Goal: Navigation & Orientation: Find specific page/section

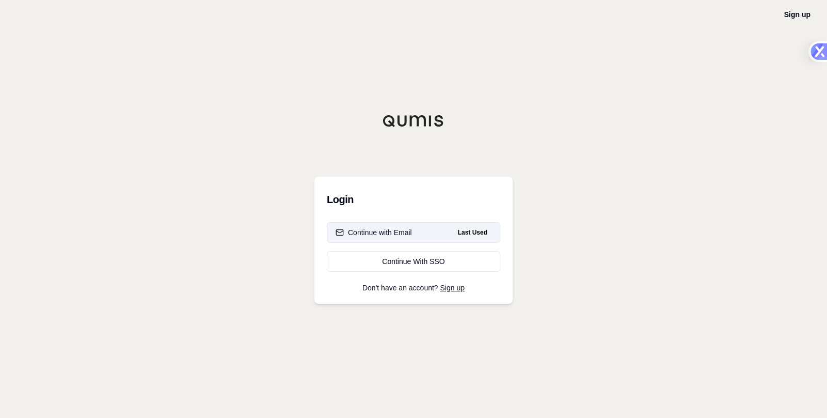
click at [393, 234] on div "Continue with Email" at bounding box center [374, 232] width 76 height 10
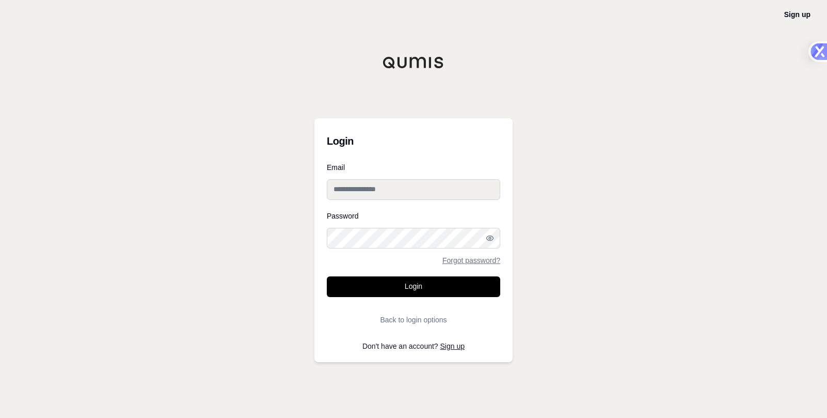
type input "**********"
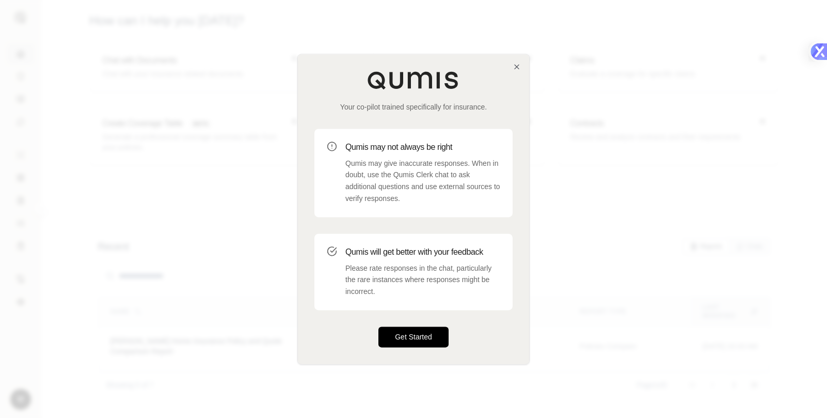
click at [424, 331] on button "Get Started" at bounding box center [413, 336] width 70 height 21
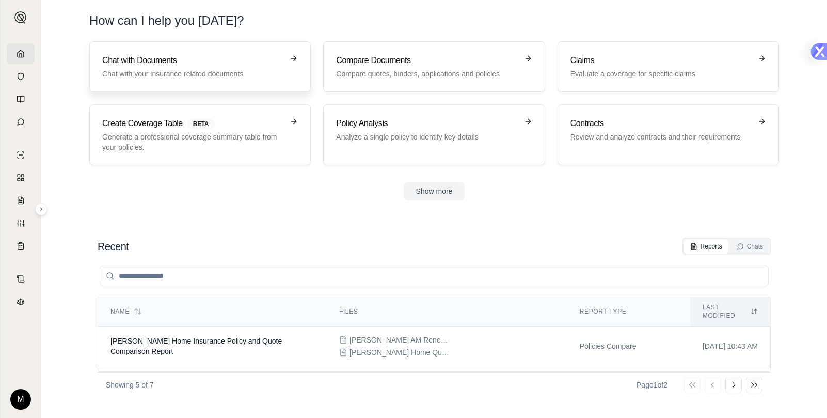
click at [172, 66] on h3 "Chat with Documents" at bounding box center [192, 60] width 181 height 12
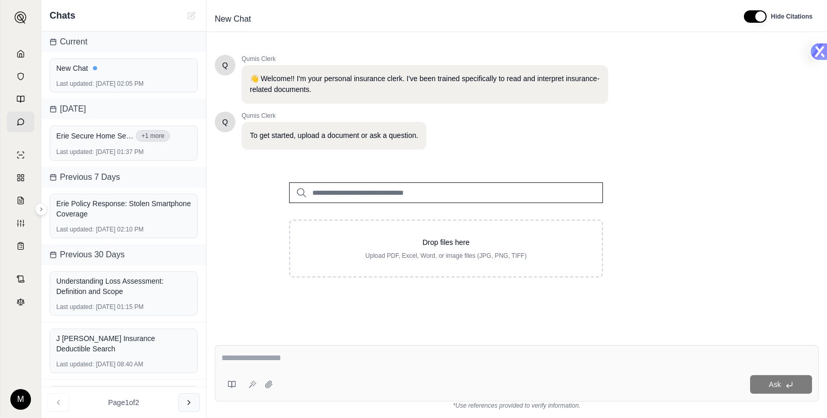
click at [188, 402] on icon at bounding box center [189, 402] width 8 height 8
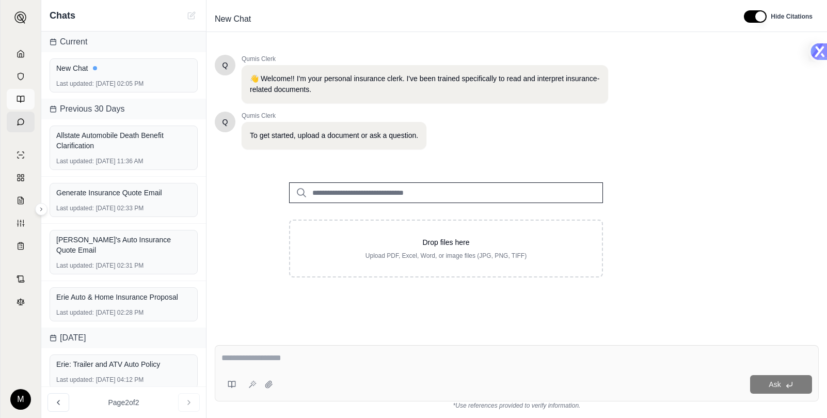
click at [22, 97] on icon at bounding box center [21, 99] width 8 height 8
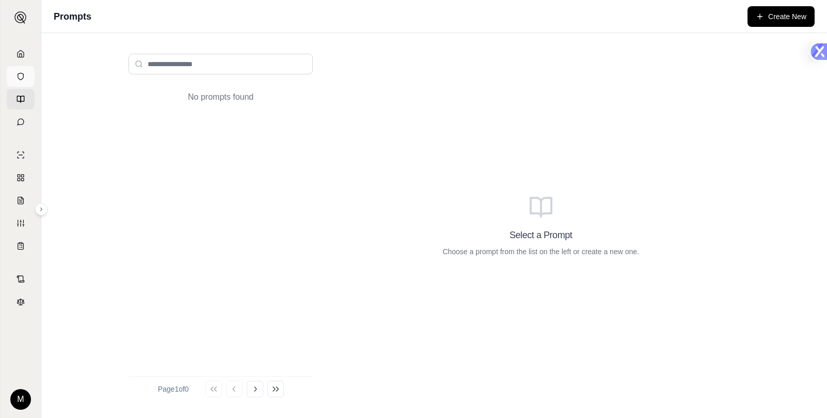
click at [21, 78] on icon at bounding box center [21, 76] width 8 height 8
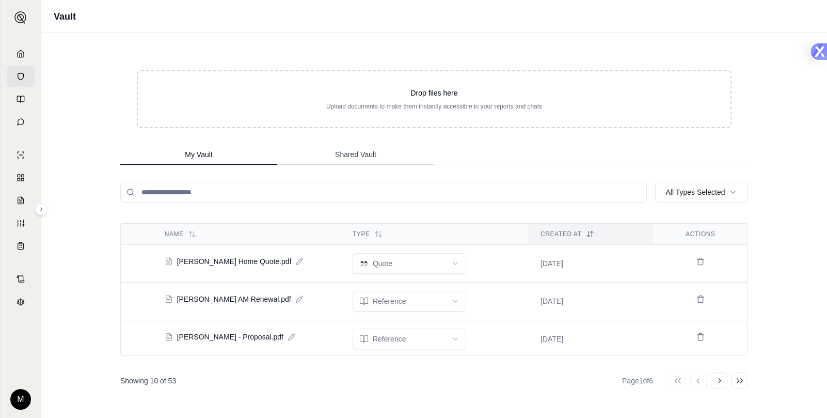
click at [372, 154] on span "Shared Vault" at bounding box center [355, 154] width 41 height 10
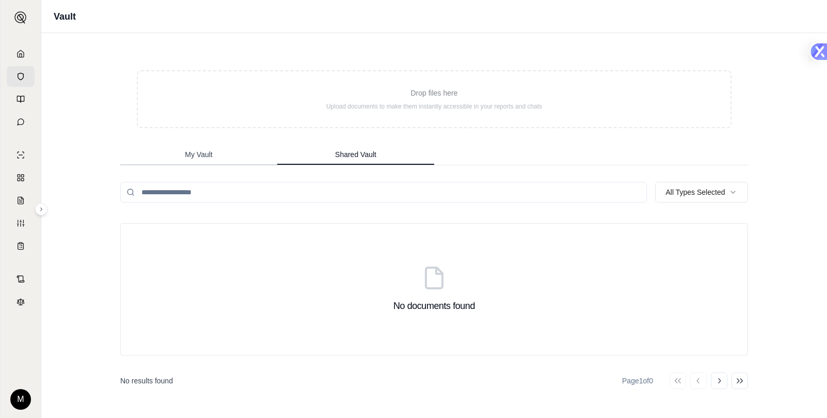
click at [208, 155] on span "My Vault" at bounding box center [198, 154] width 27 height 10
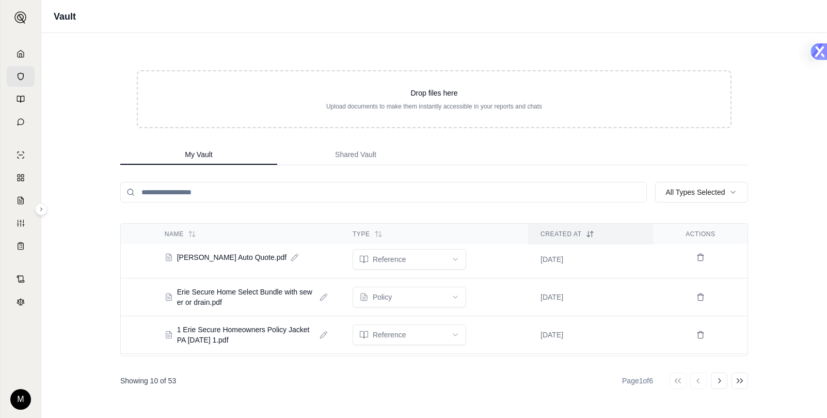
scroll to position [258, 0]
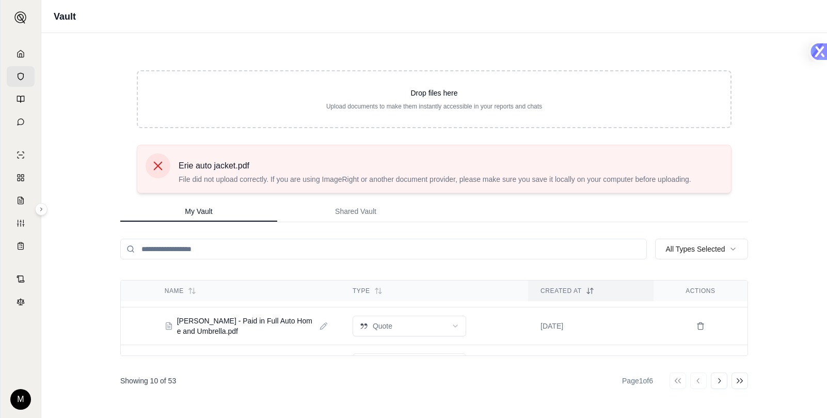
click at [157, 164] on icon at bounding box center [158, 165] width 14 height 14
click at [158, 166] on icon at bounding box center [158, 166] width 9 height 9
